Goal: Task Accomplishment & Management: Use online tool/utility

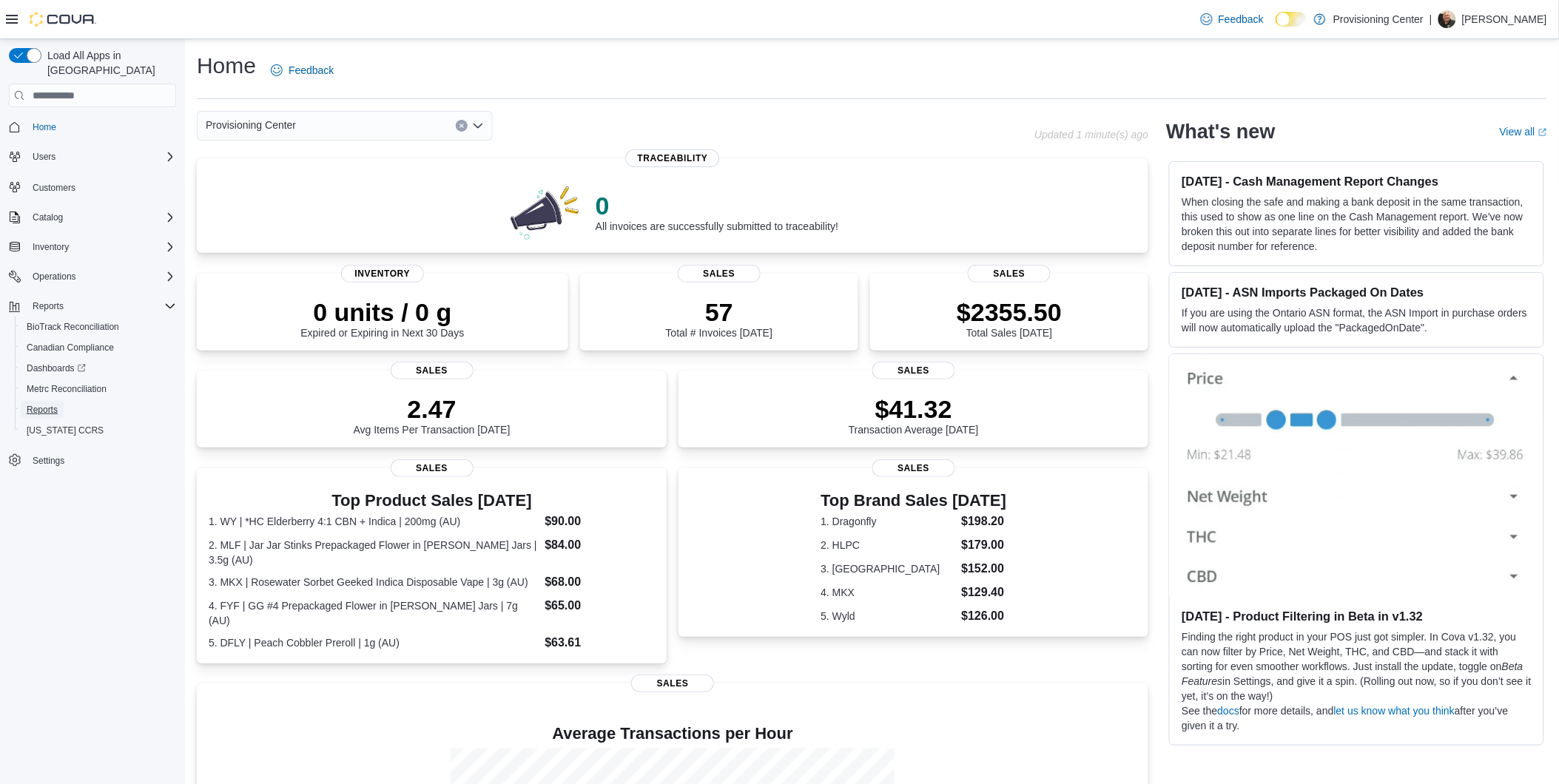
drag, startPoint x: 42, startPoint y: 388, endPoint x: 4, endPoint y: 371, distance: 41.6
click at [42, 404] on span "Reports" at bounding box center [42, 409] width 31 height 12
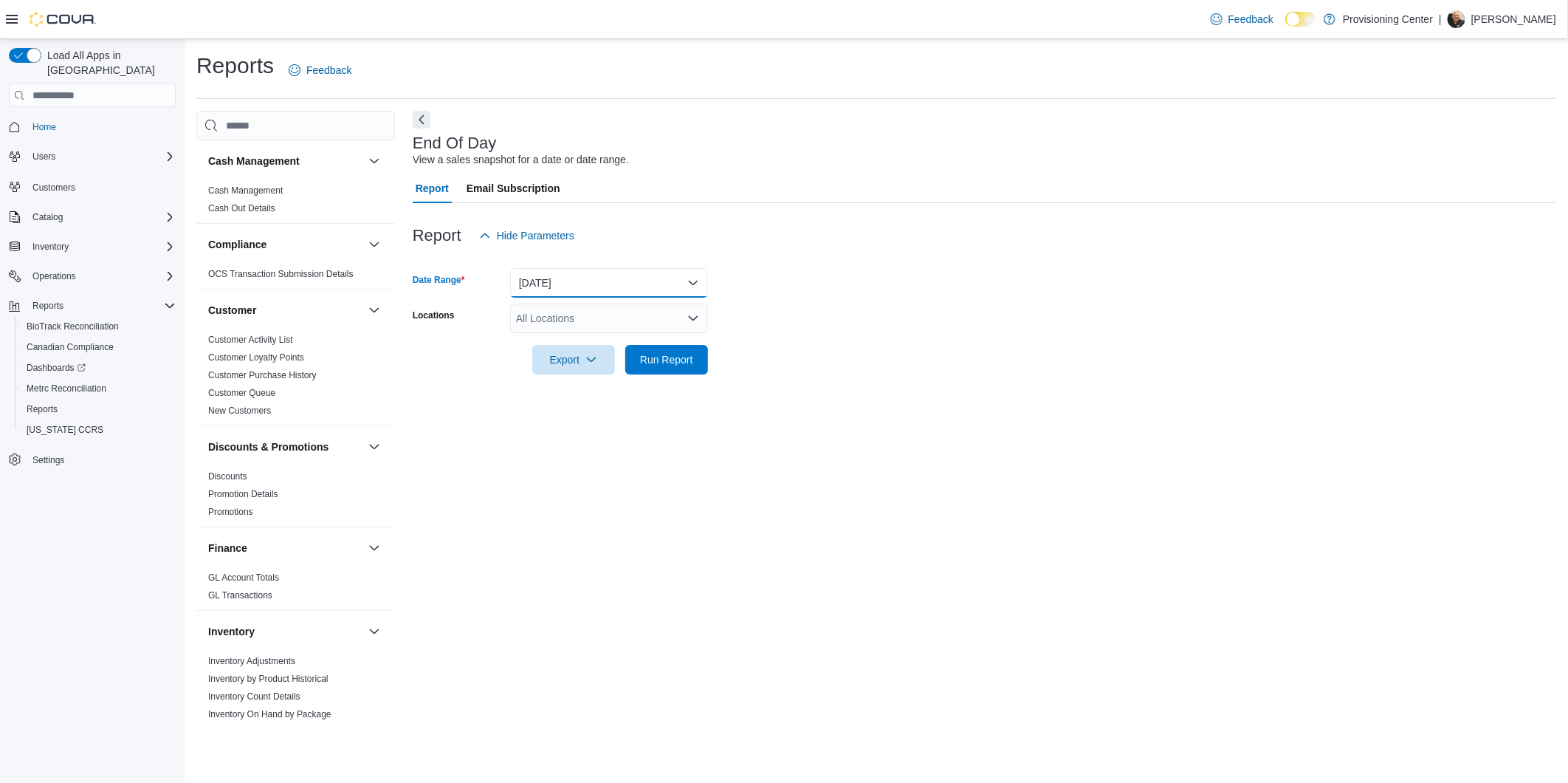
click at [570, 274] on button "[DATE]" at bounding box center [609, 283] width 198 height 29
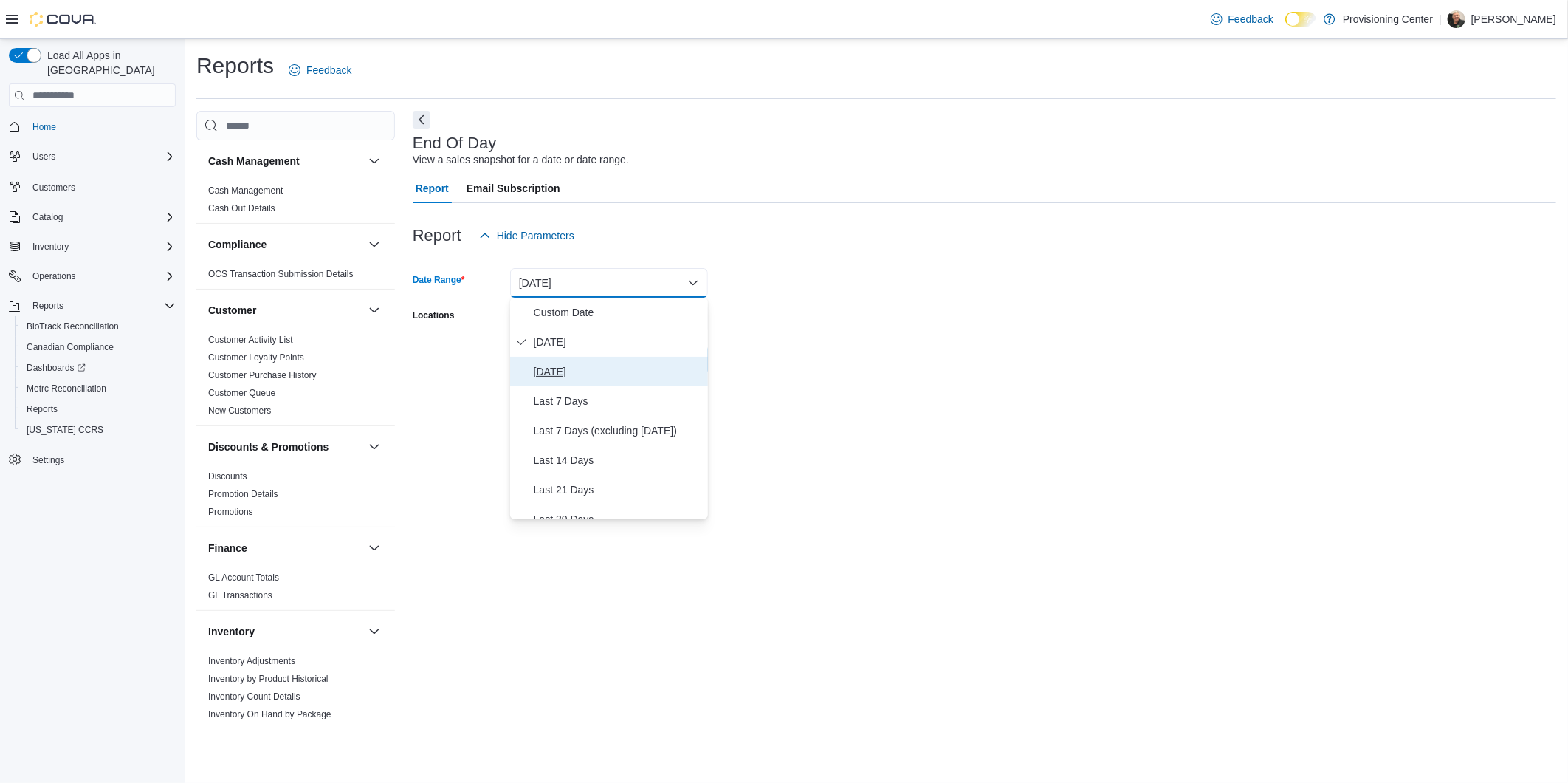
click at [574, 366] on span "[DATE]" at bounding box center [617, 372] width 168 height 18
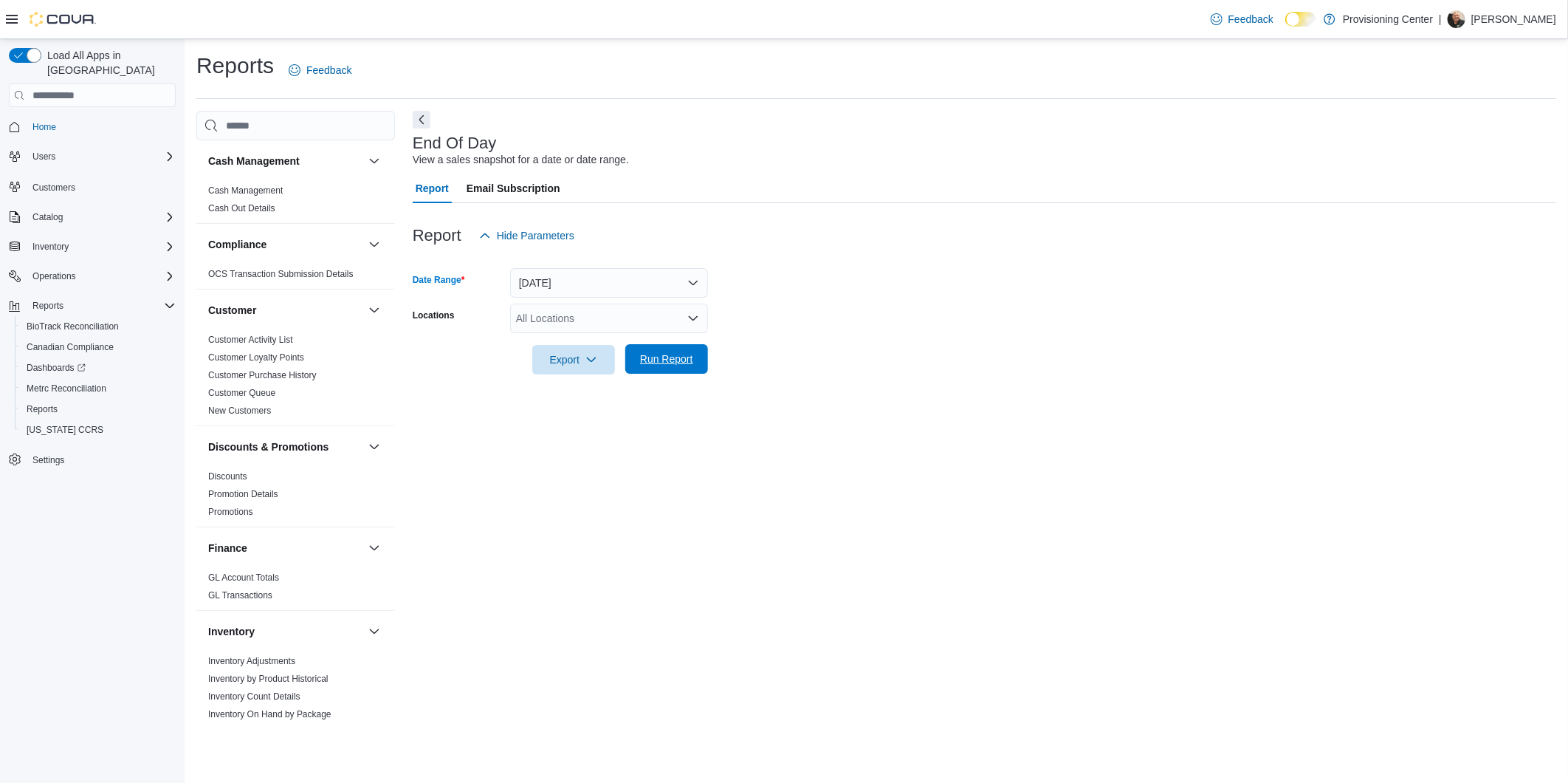
click at [677, 357] on span "Run Report" at bounding box center [667, 359] width 53 height 15
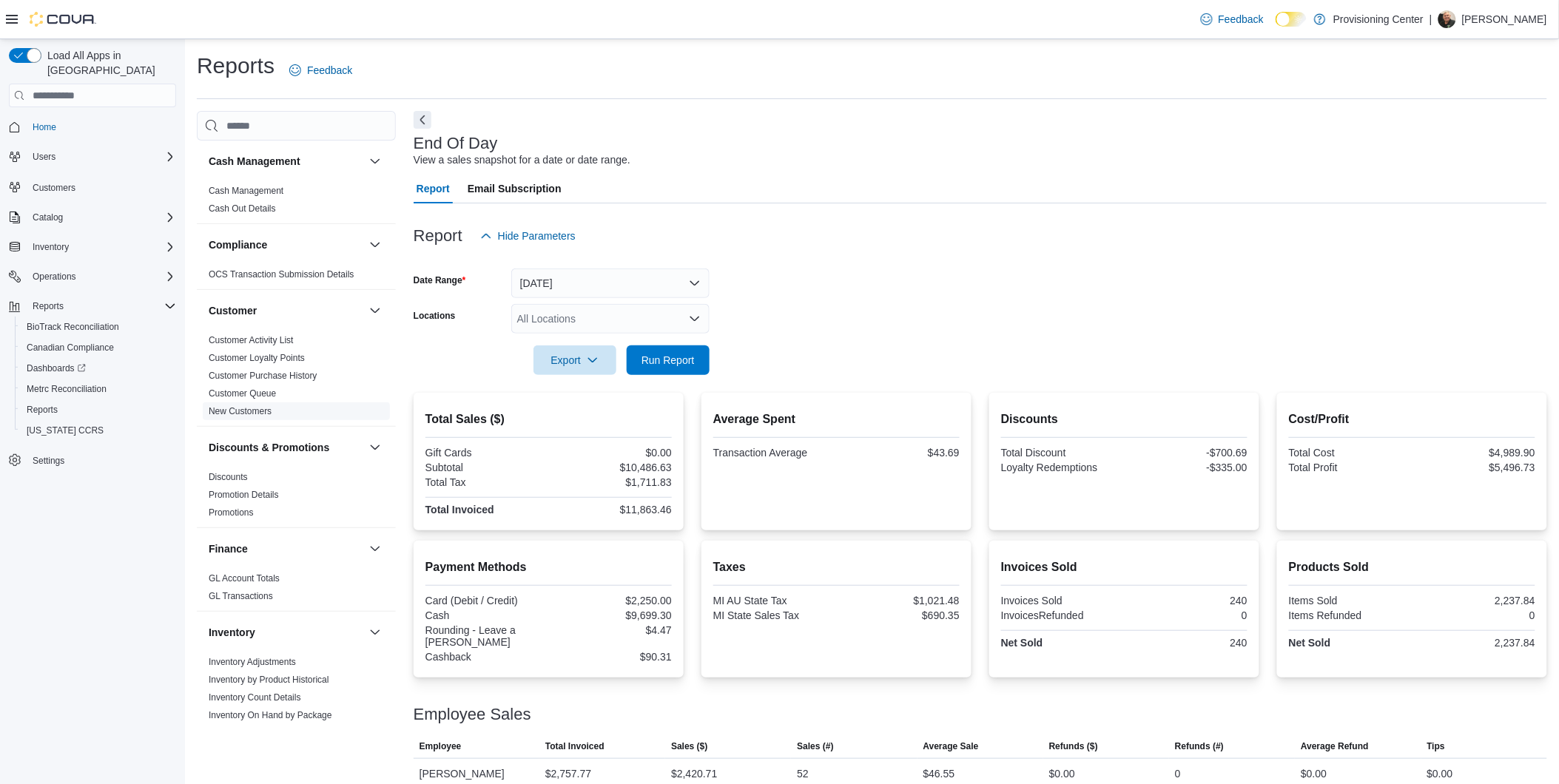
click at [239, 409] on link "New Customers" at bounding box center [240, 411] width 63 height 11
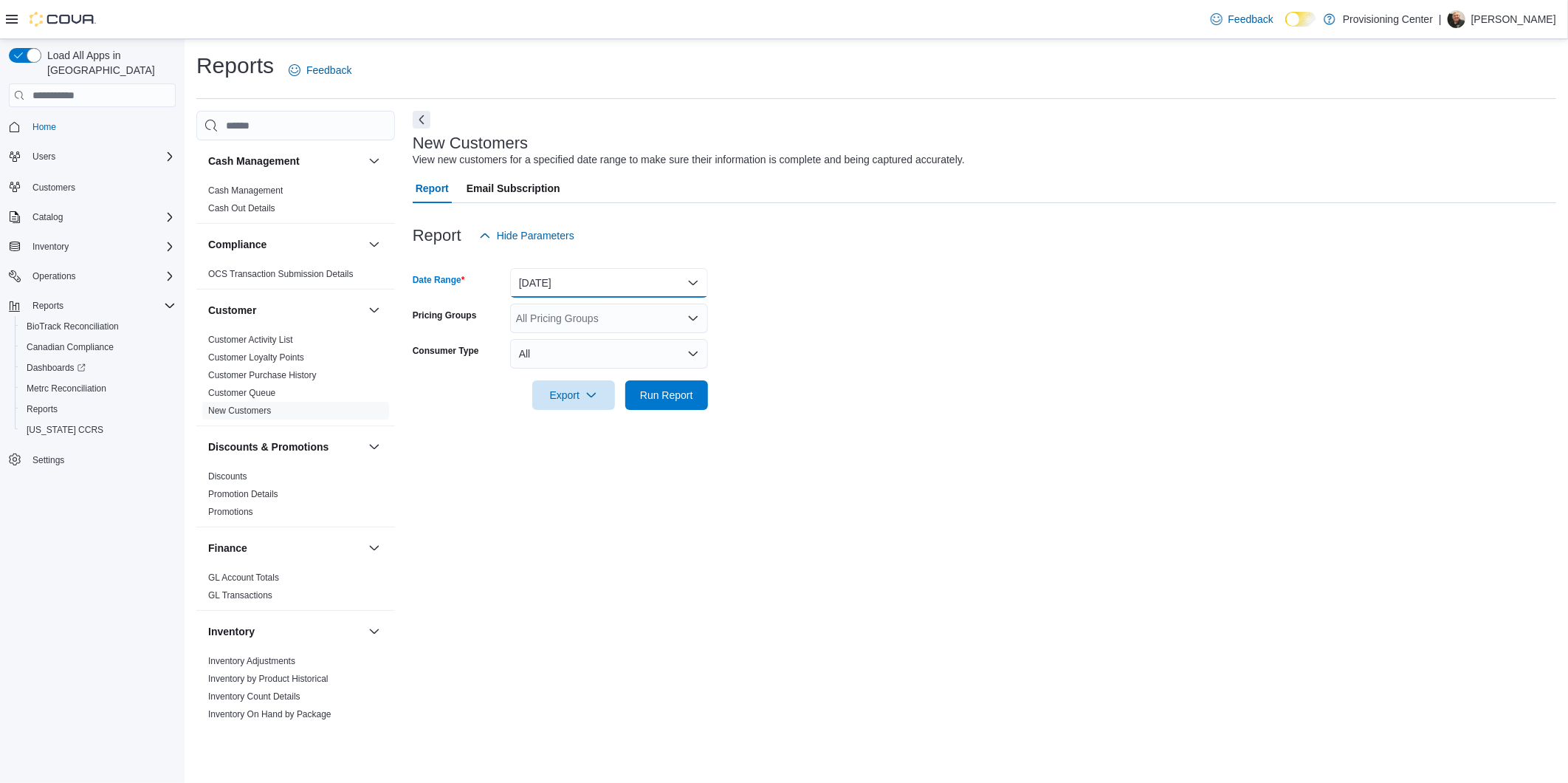
click at [584, 278] on button "[DATE]" at bounding box center [609, 283] width 198 height 29
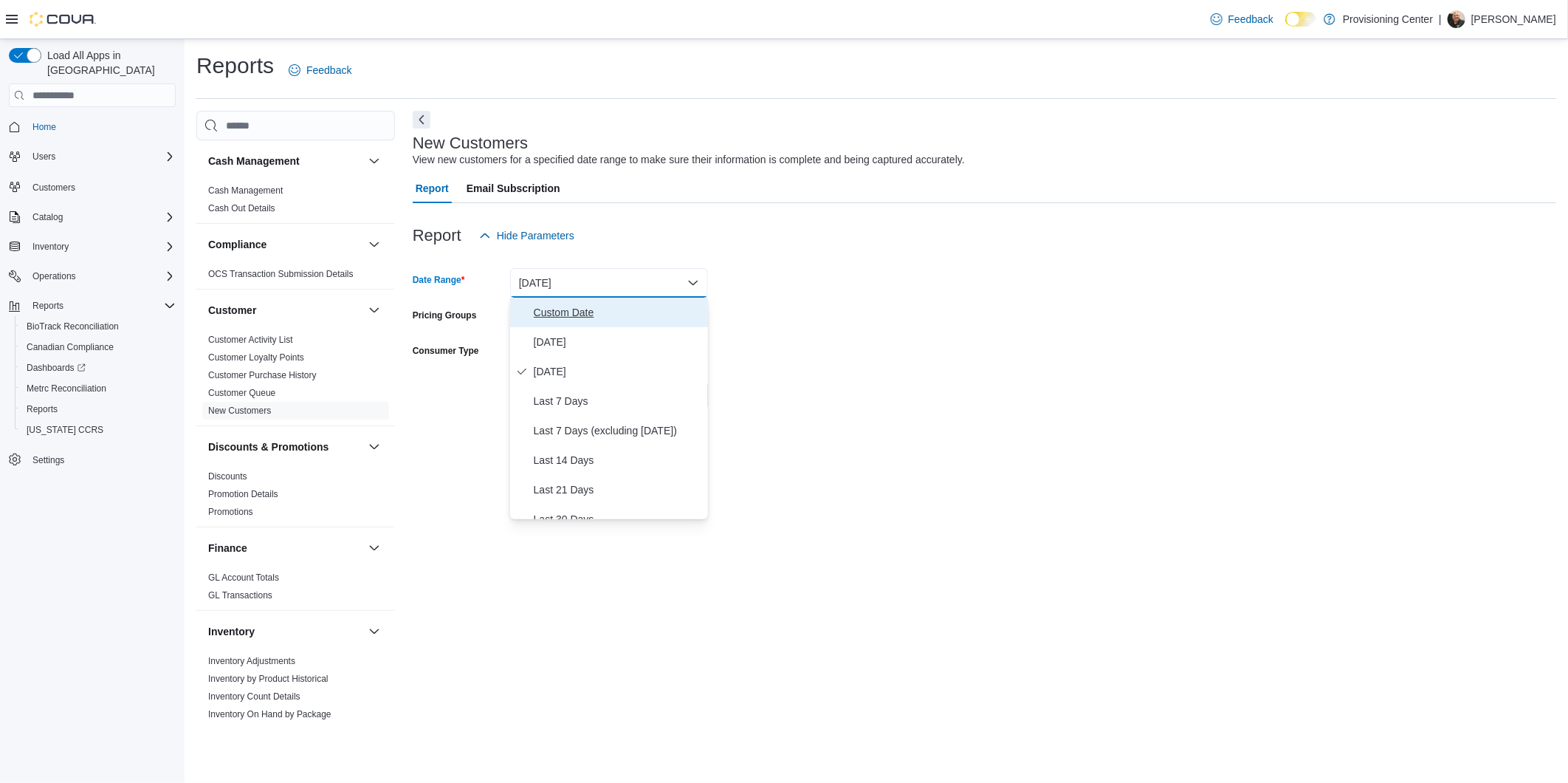
click at [575, 304] on span "Custom Date" at bounding box center [617, 313] width 168 height 18
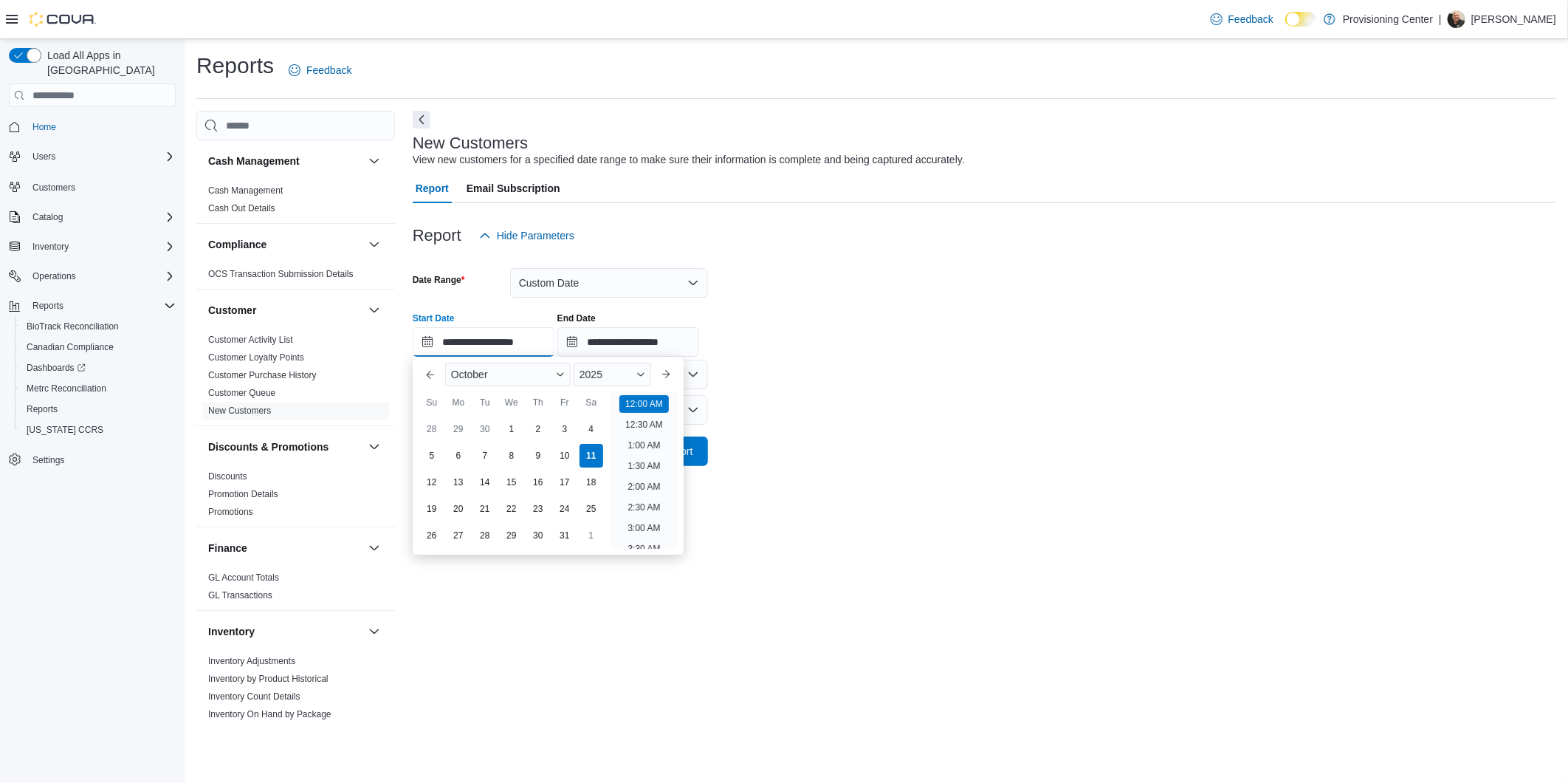
click at [529, 348] on input "**********" at bounding box center [484, 341] width 142 height 29
click at [513, 455] on div "8" at bounding box center [511, 455] width 26 height 26
type input "**********"
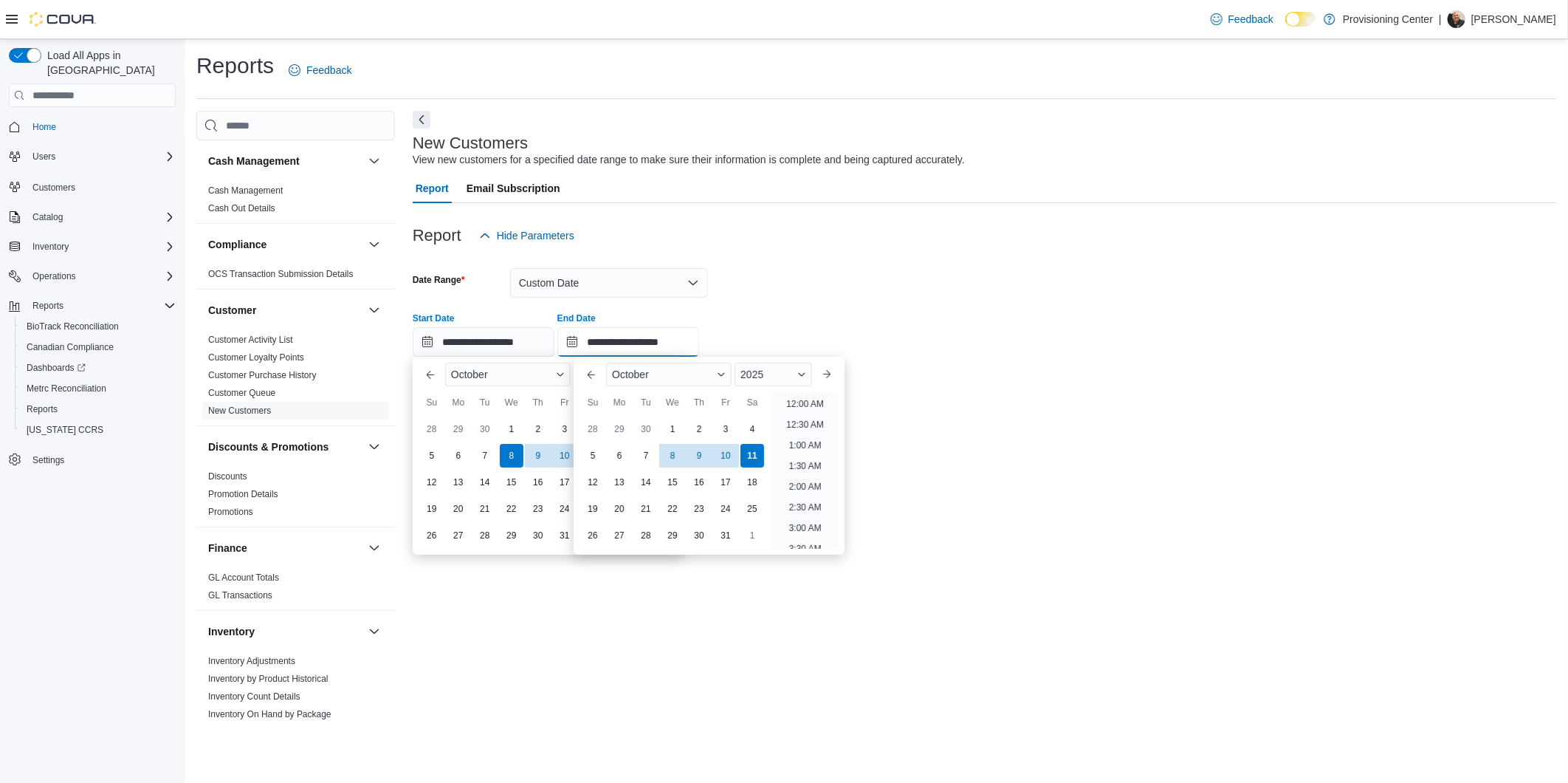
click at [666, 340] on input "**********" at bounding box center [628, 341] width 142 height 29
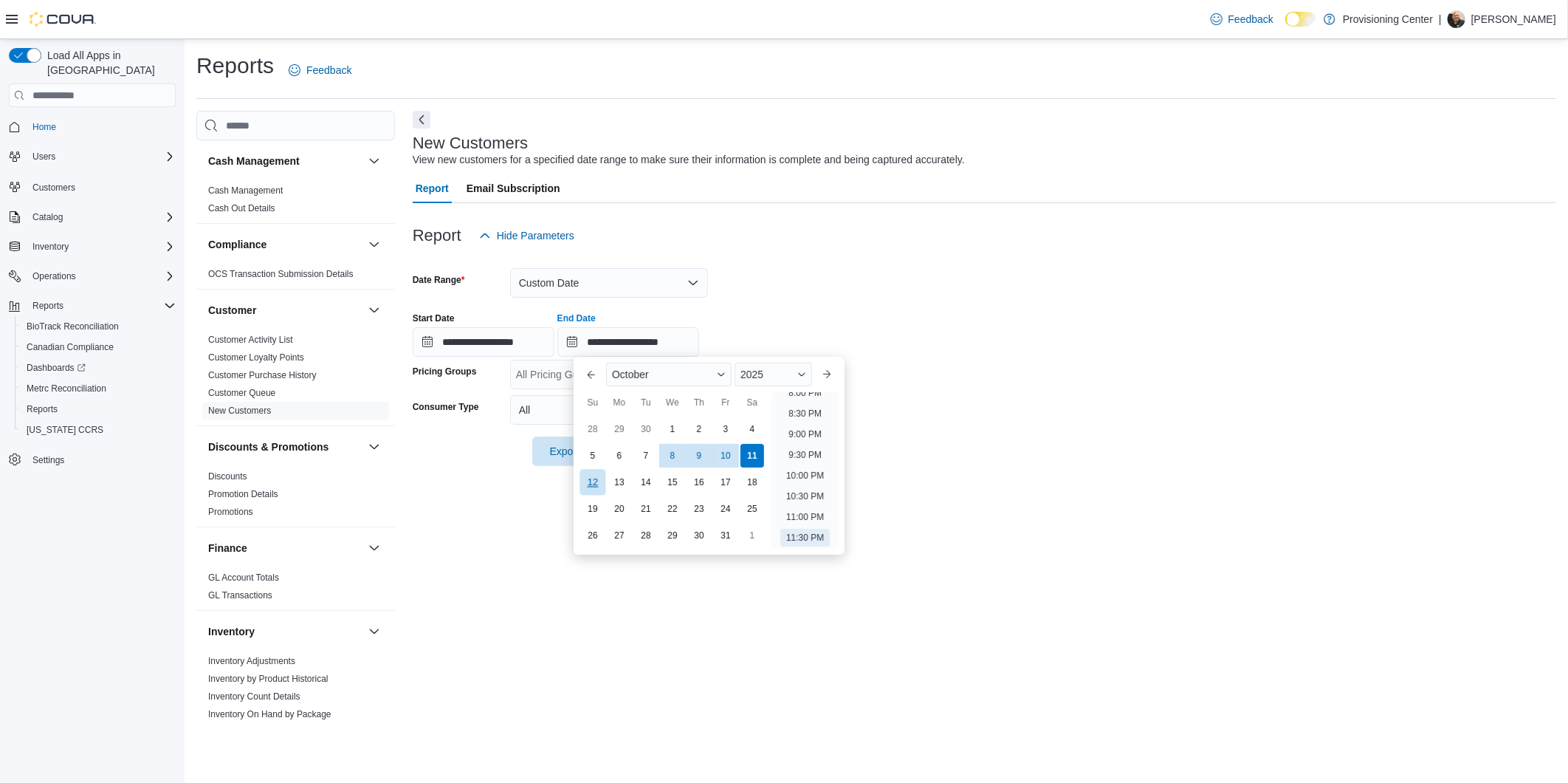
click at [595, 483] on div "12" at bounding box center [592, 482] width 26 height 26
click at [758, 455] on div "11" at bounding box center [752, 455] width 26 height 26
type input "**********"
click at [791, 298] on div at bounding box center [984, 299] width 1143 height 3
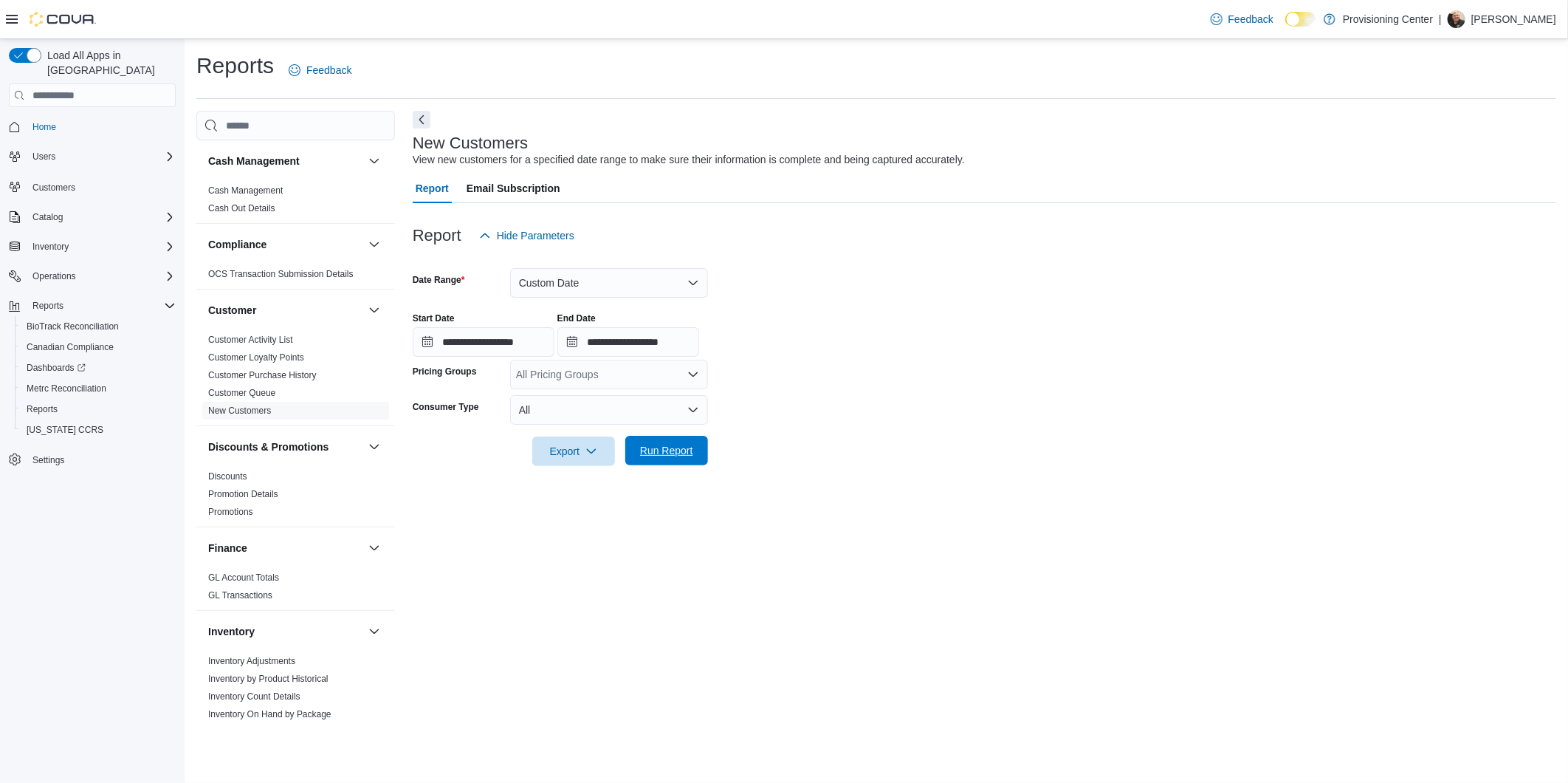
click at [657, 452] on span "Run Report" at bounding box center [667, 451] width 53 height 15
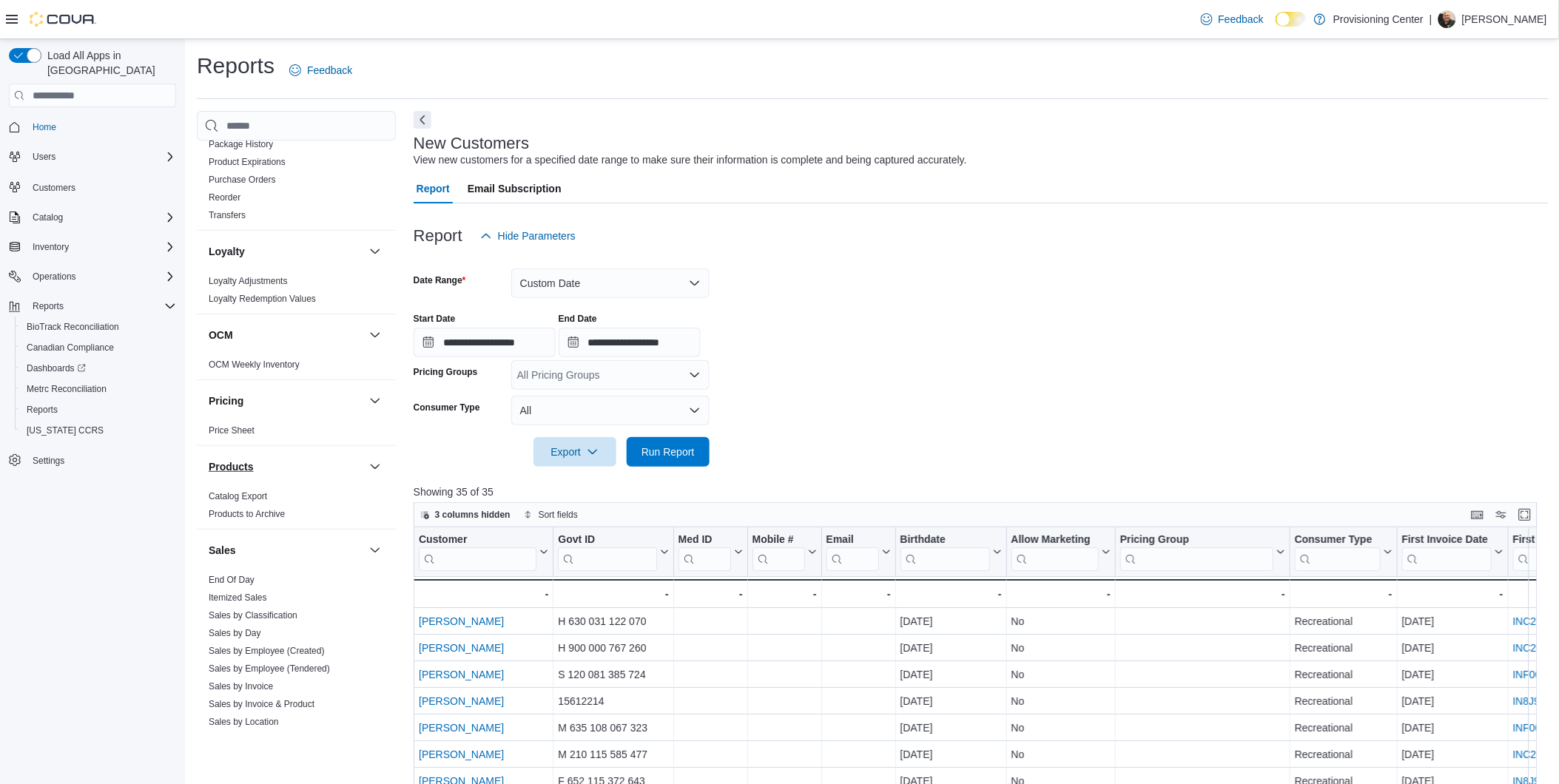
scroll to position [821, 0]
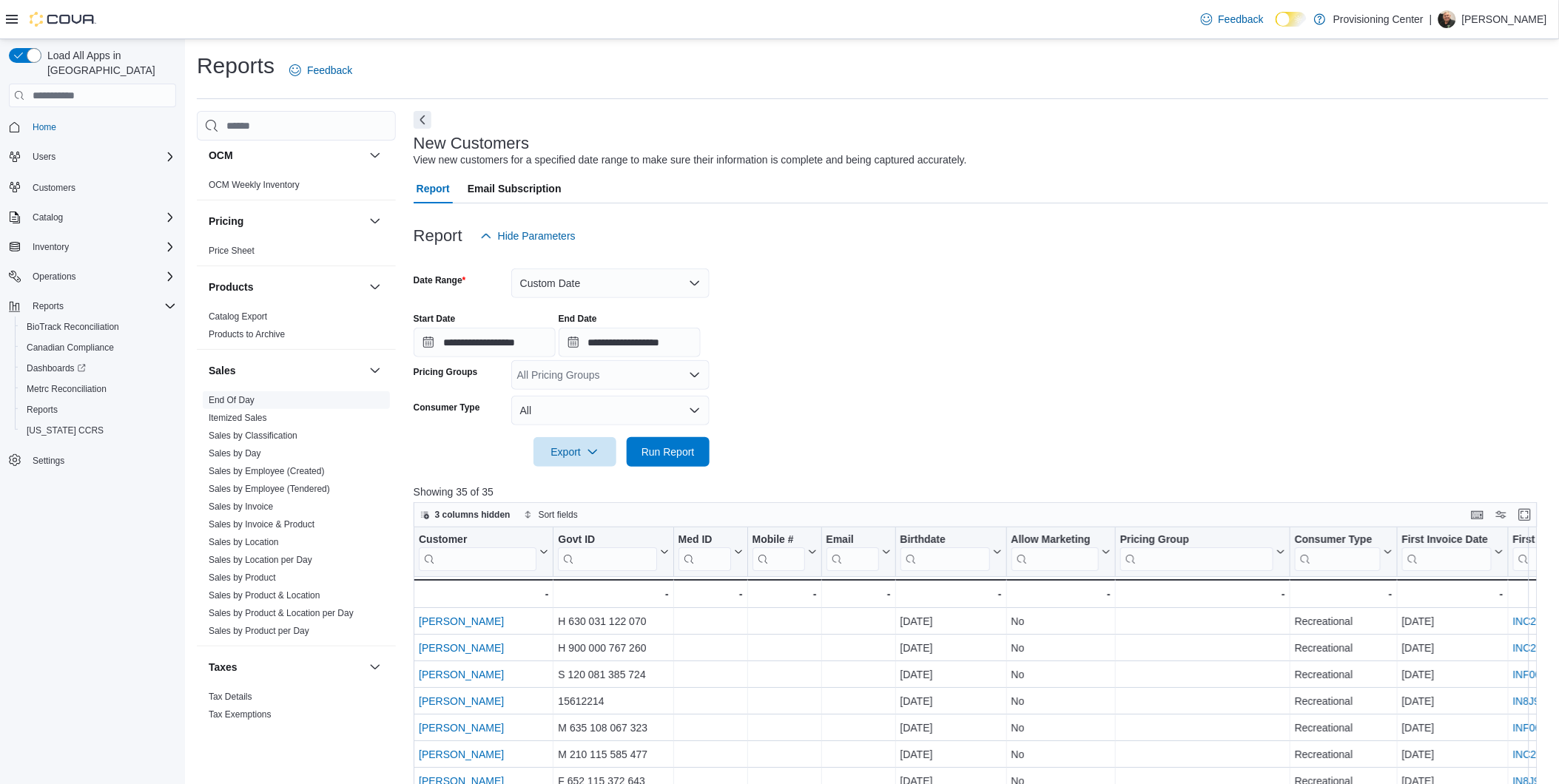
drag, startPoint x: 245, startPoint y: 400, endPoint x: 260, endPoint y: 398, distance: 15.1
click at [245, 400] on link "End Of Day" at bounding box center [231, 400] width 46 height 11
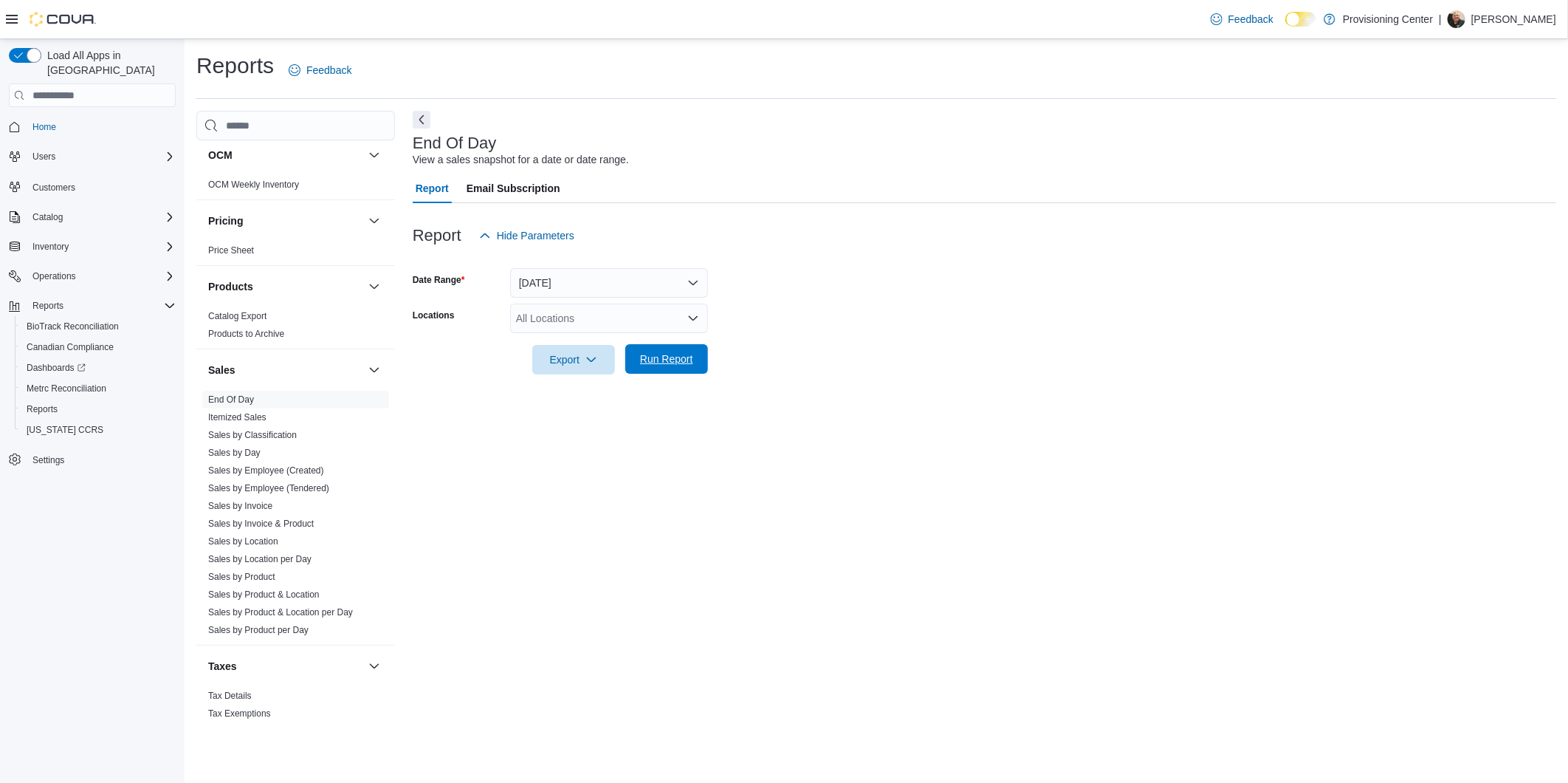
click at [655, 356] on span "Run Report" at bounding box center [667, 359] width 53 height 15
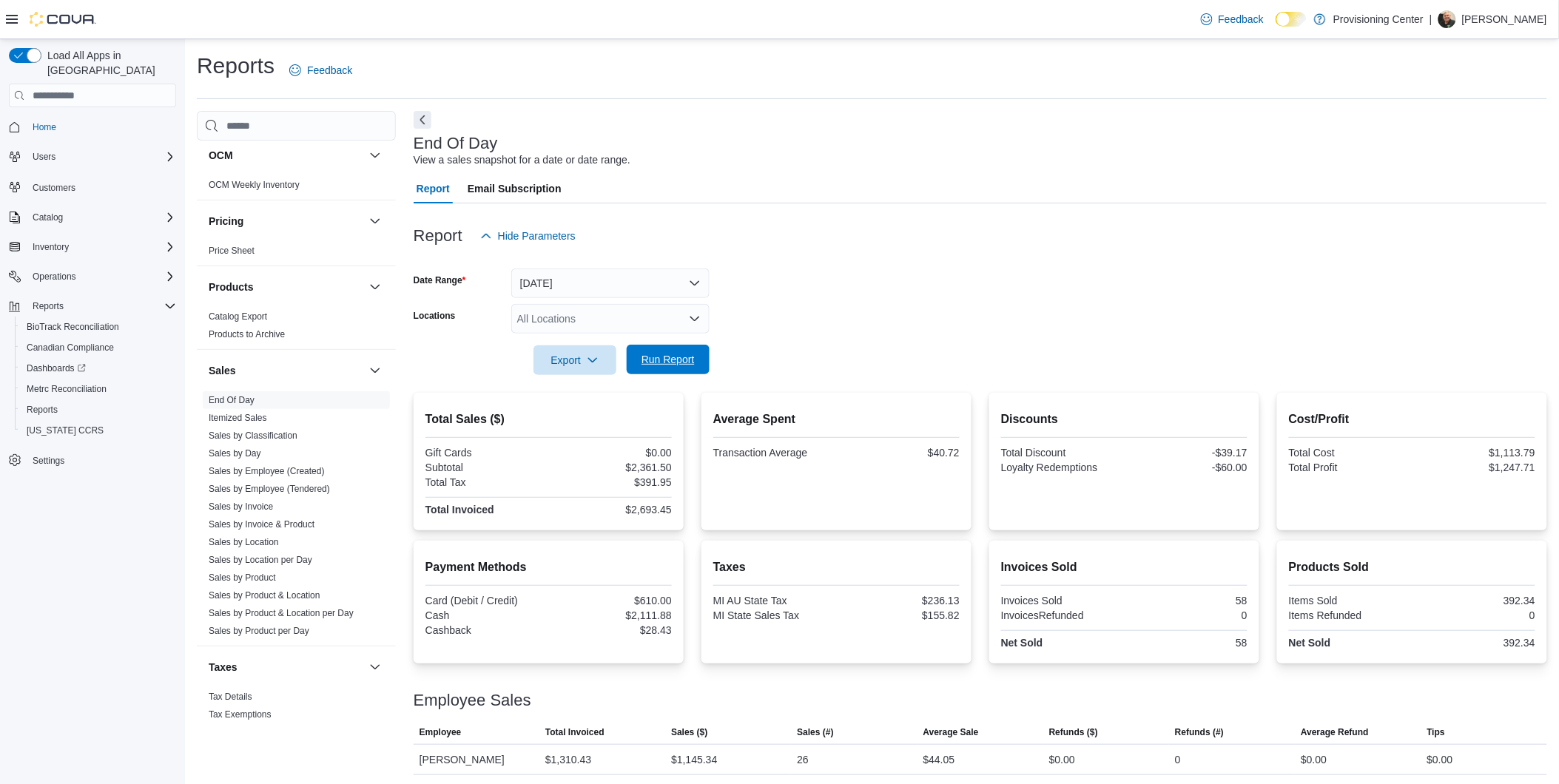
click at [668, 357] on span "Run Report" at bounding box center [669, 360] width 53 height 15
click at [70, 182] on span "Customers" at bounding box center [54, 187] width 43 height 12
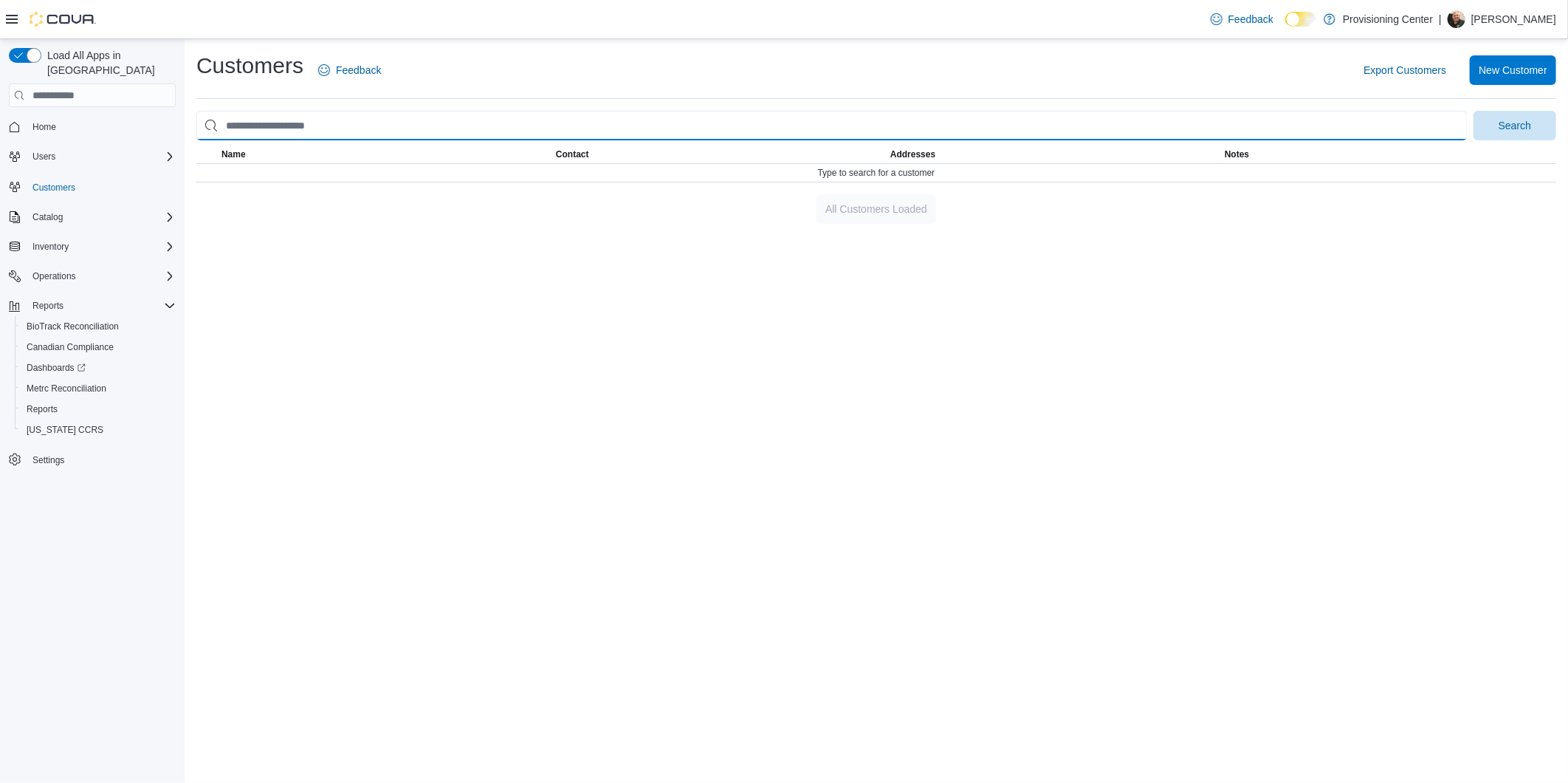
click at [345, 124] on input "search" at bounding box center [832, 125] width 1271 height 29
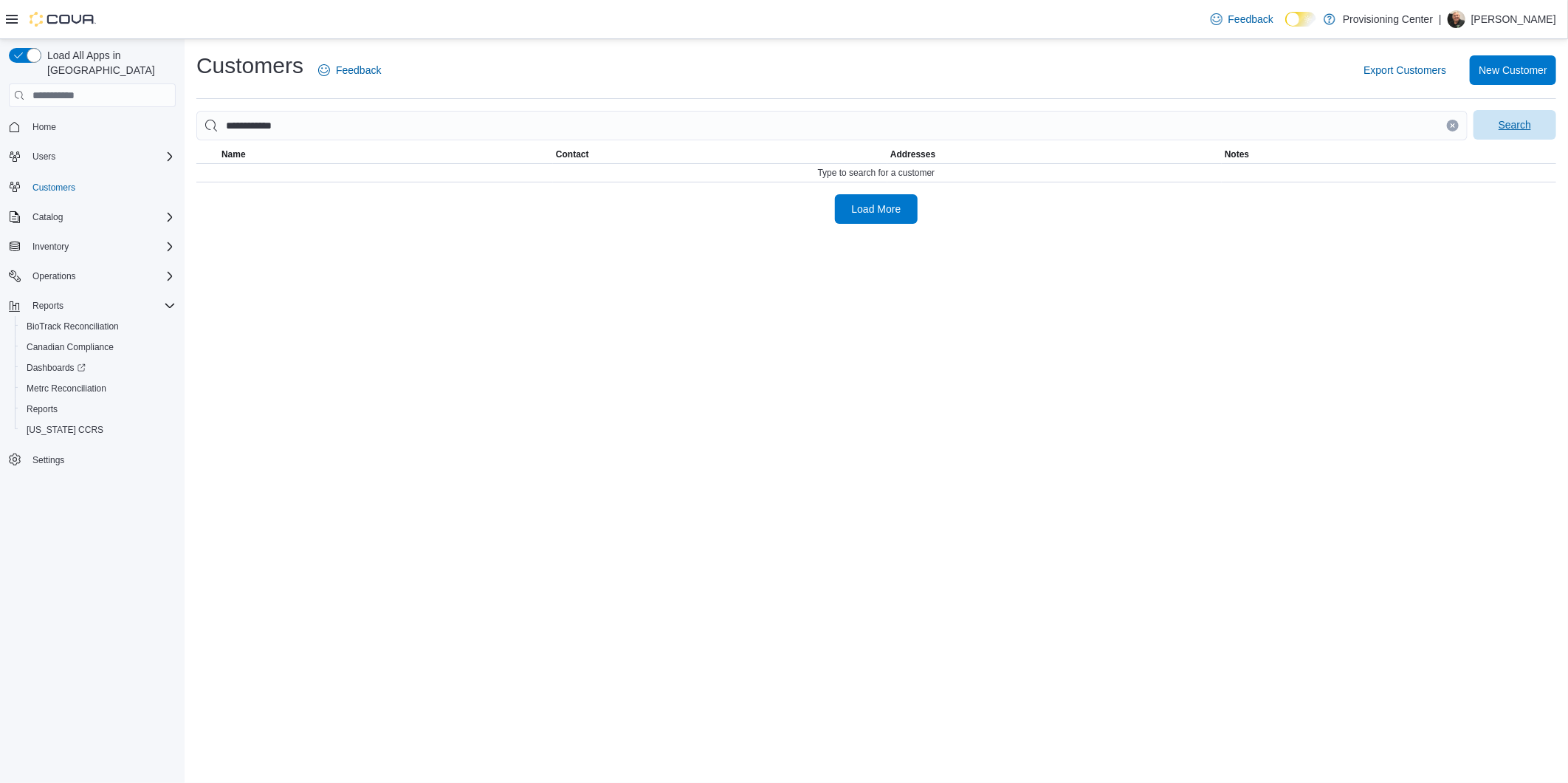
click at [1503, 122] on span "Search" at bounding box center [1515, 124] width 33 height 15
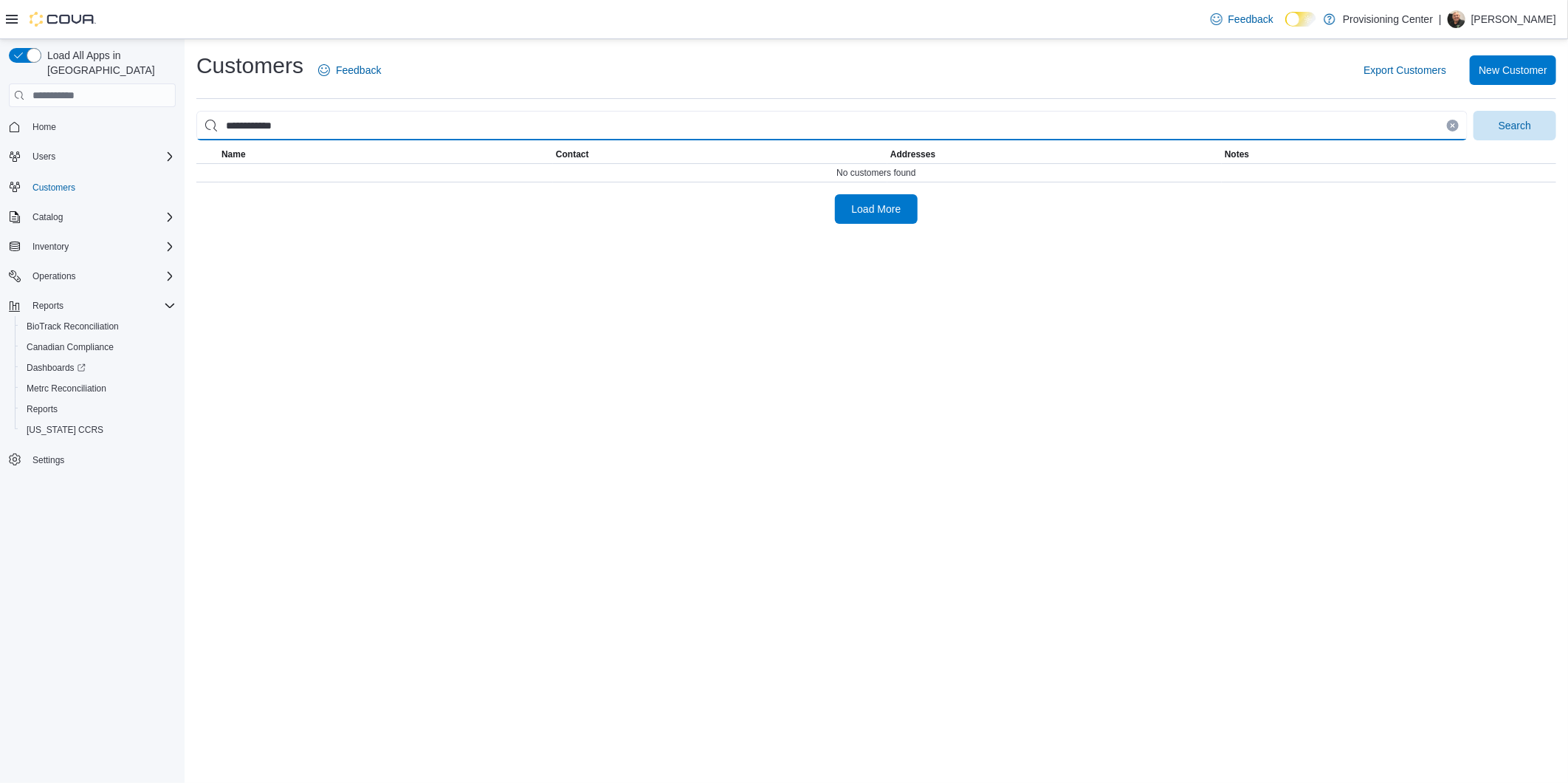
drag, startPoint x: 255, startPoint y: 124, endPoint x: 223, endPoint y: 127, distance: 32.1
click at [223, 127] on input "**********" at bounding box center [832, 125] width 1271 height 29
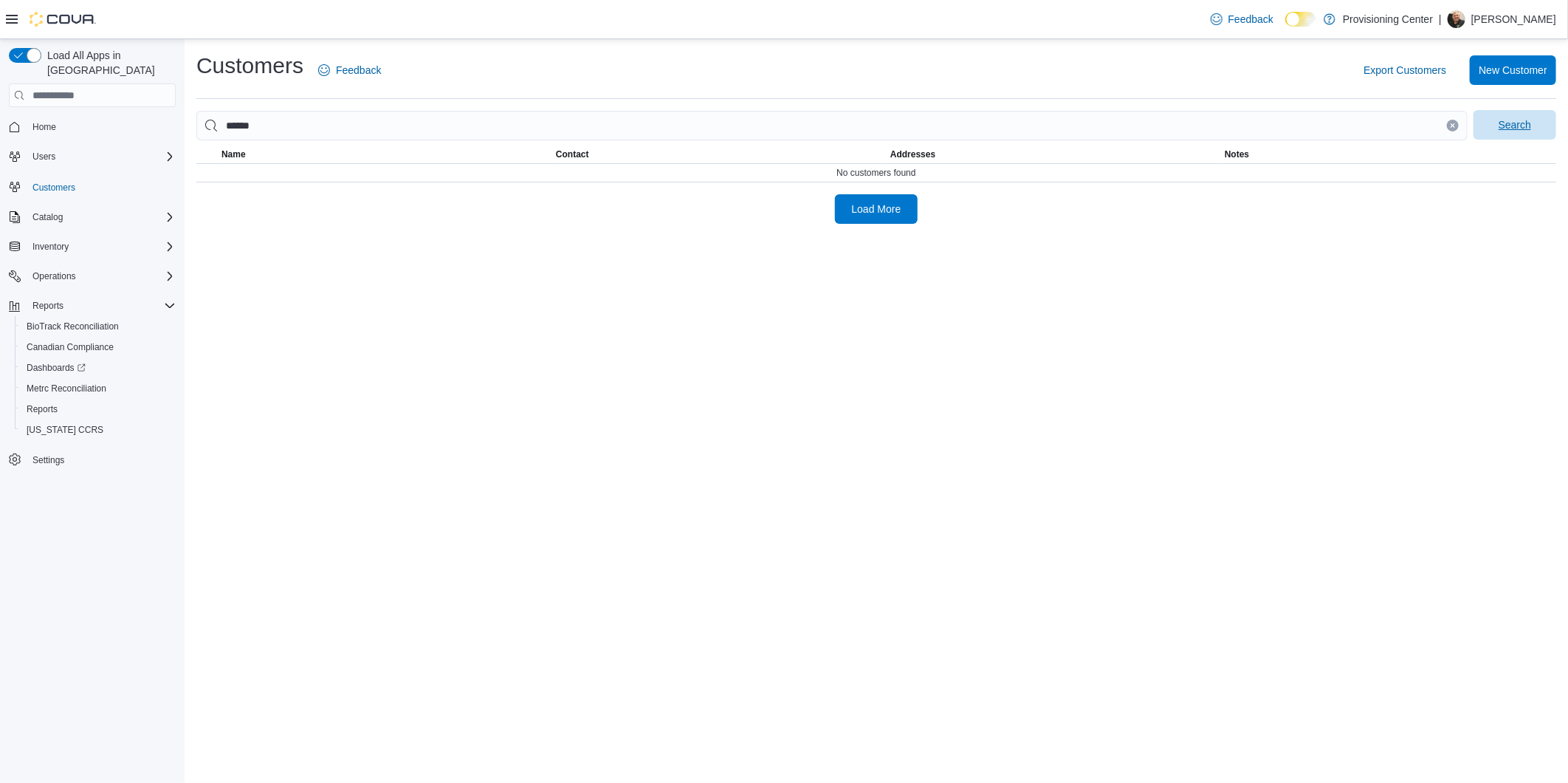
click at [1511, 129] on span "Search" at bounding box center [1515, 124] width 33 height 15
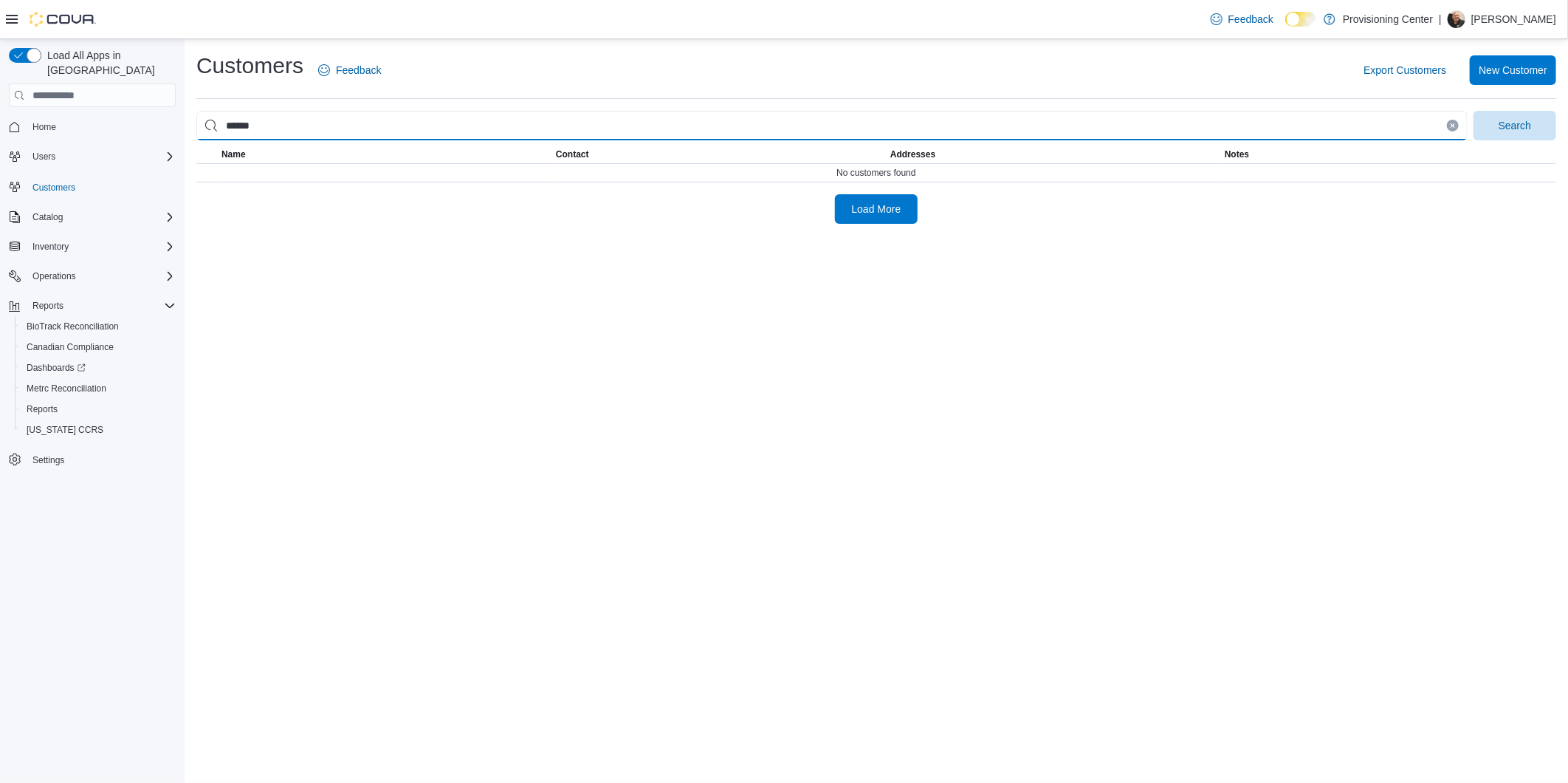
drag, startPoint x: 297, startPoint y: 125, endPoint x: 129, endPoint y: 124, distance: 168.0
click at [138, 124] on div "Load All Apps in [GEOGRAPHIC_DATA] Home Users Customers Catalog Inventory Opera…" at bounding box center [784, 411] width 1568 height 744
type input "******"
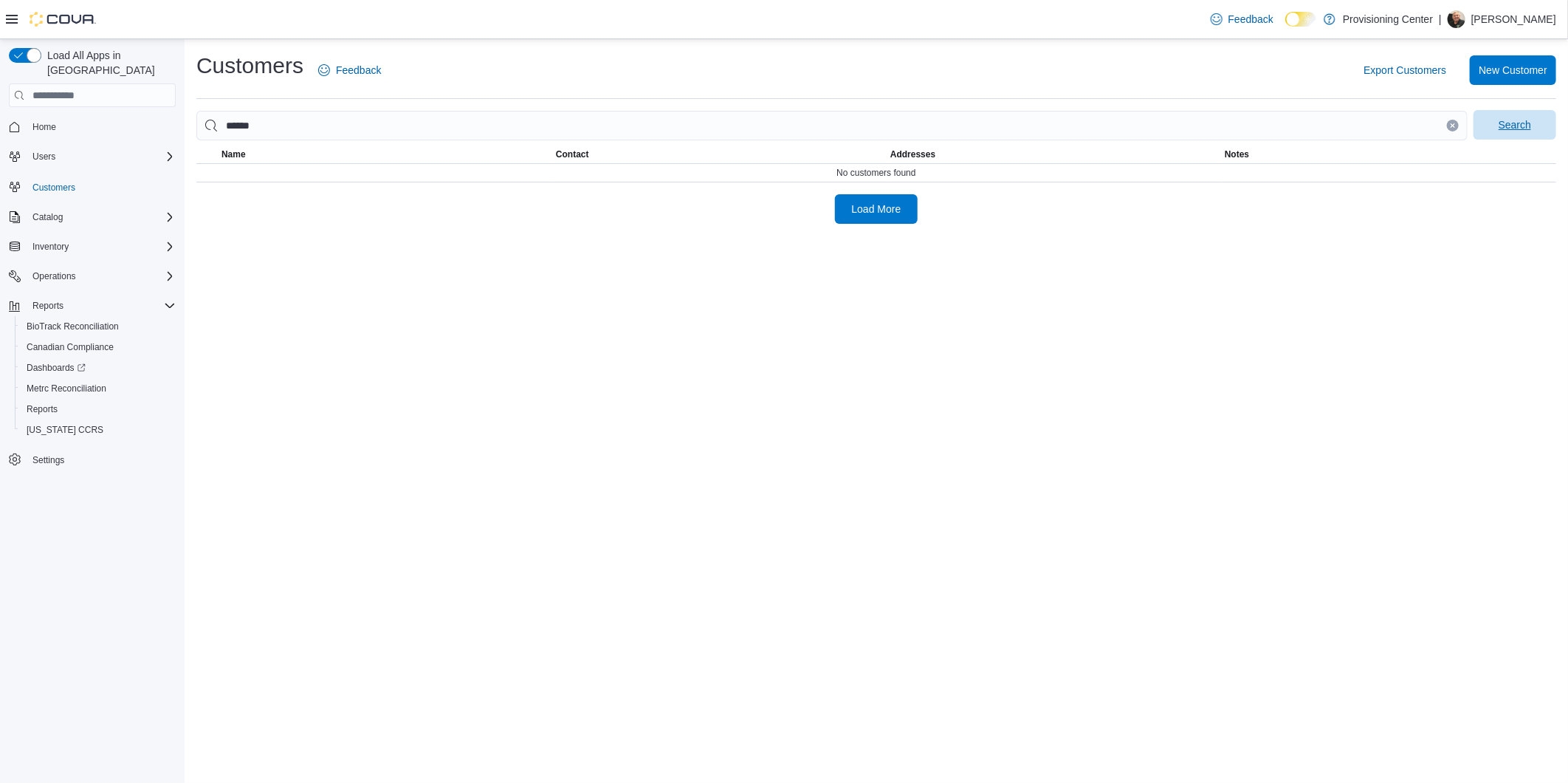
click at [1510, 129] on span "Search" at bounding box center [1515, 124] width 33 height 15
click at [57, 300] on span "Reports" at bounding box center [48, 305] width 31 height 12
click at [56, 300] on span "Reports" at bounding box center [48, 305] width 31 height 12
click at [34, 403] on span "Reports" at bounding box center [42, 409] width 31 height 12
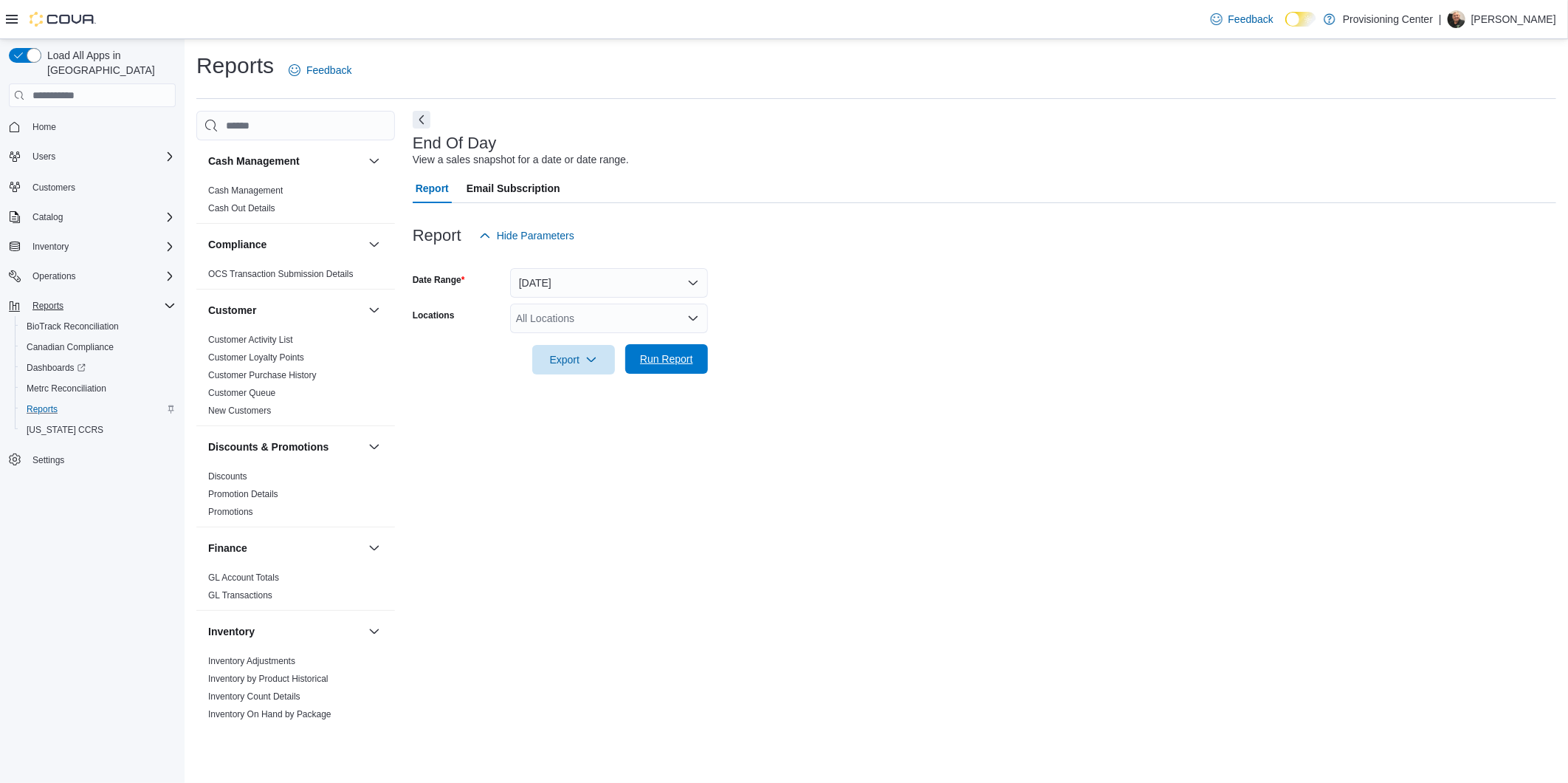
click at [653, 356] on span "Run Report" at bounding box center [667, 359] width 53 height 15
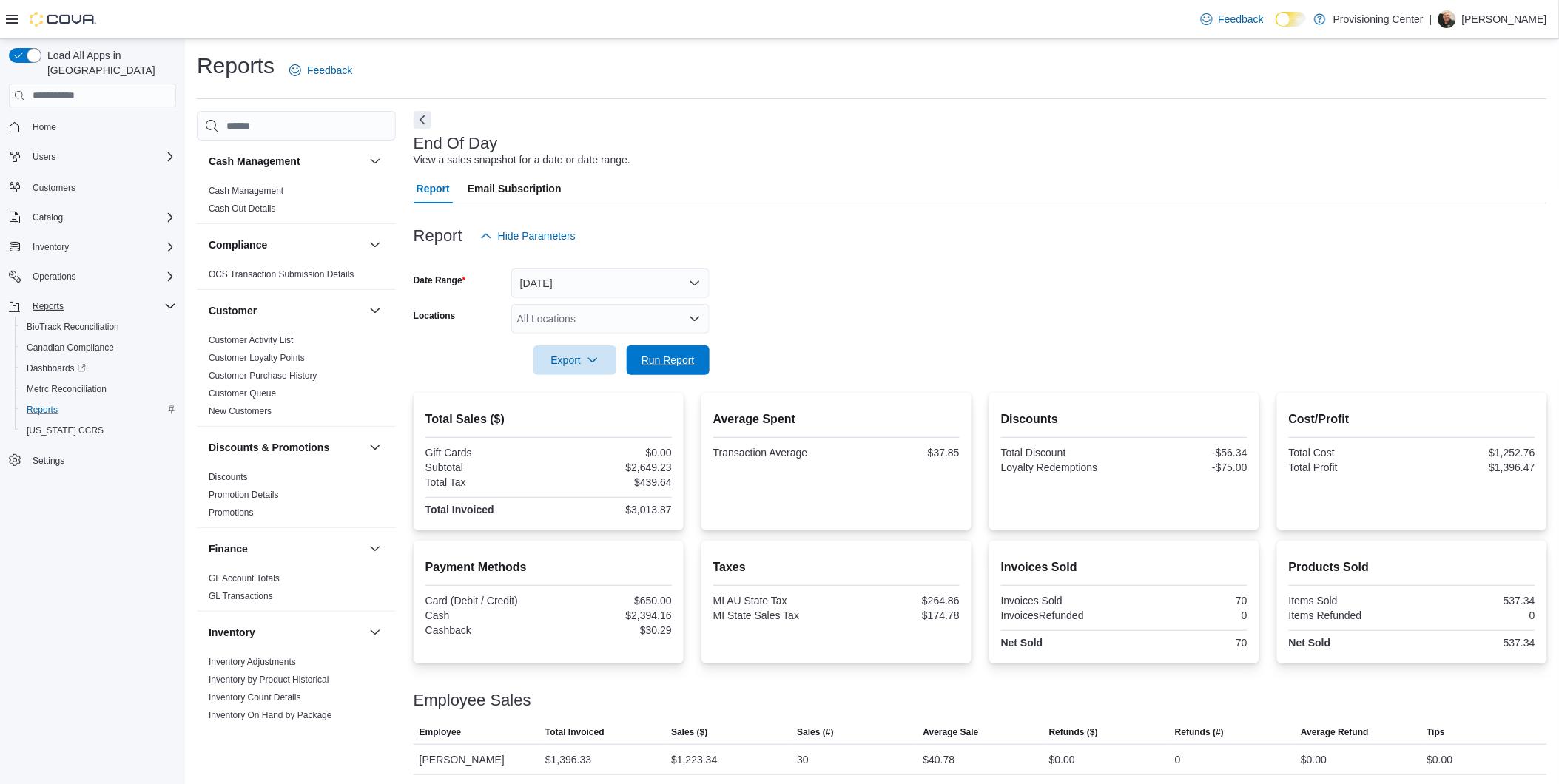
drag, startPoint x: 677, startPoint y: 353, endPoint x: 681, endPoint y: 330, distance: 23.3
click at [677, 353] on span "Run Report" at bounding box center [669, 360] width 53 height 15
